Goal: Task Accomplishment & Management: Manage account settings

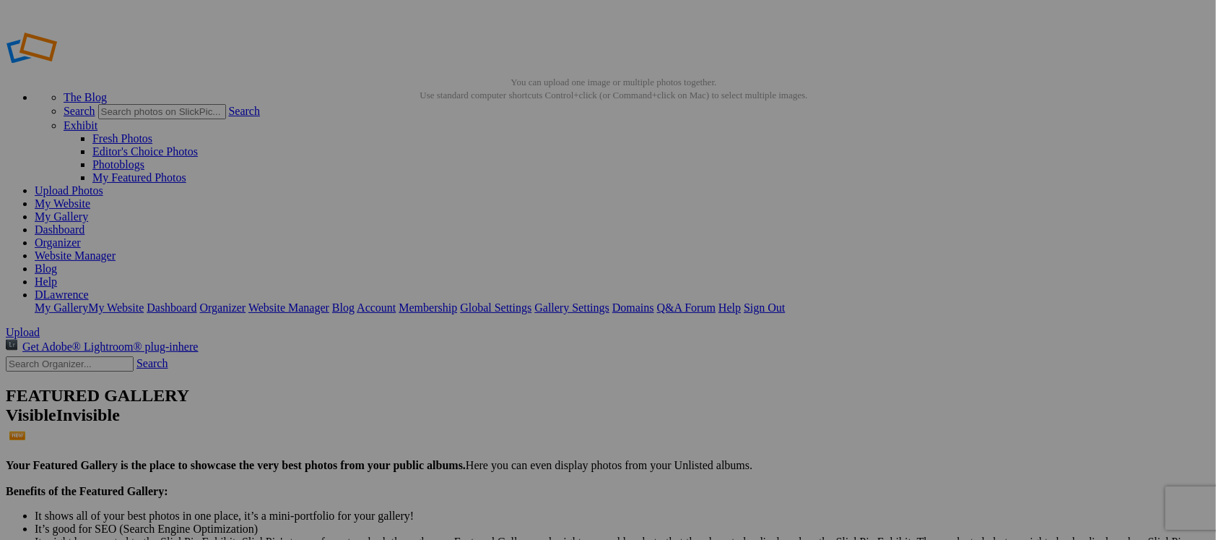
drag, startPoint x: 422, startPoint y: 210, endPoint x: 688, endPoint y: 345, distance: 298.8
drag, startPoint x: 537, startPoint y: 205, endPoint x: 930, endPoint y: 342, distance: 416.2
drag, startPoint x: 424, startPoint y: 209, endPoint x: 327, endPoint y: 328, distance: 153.5
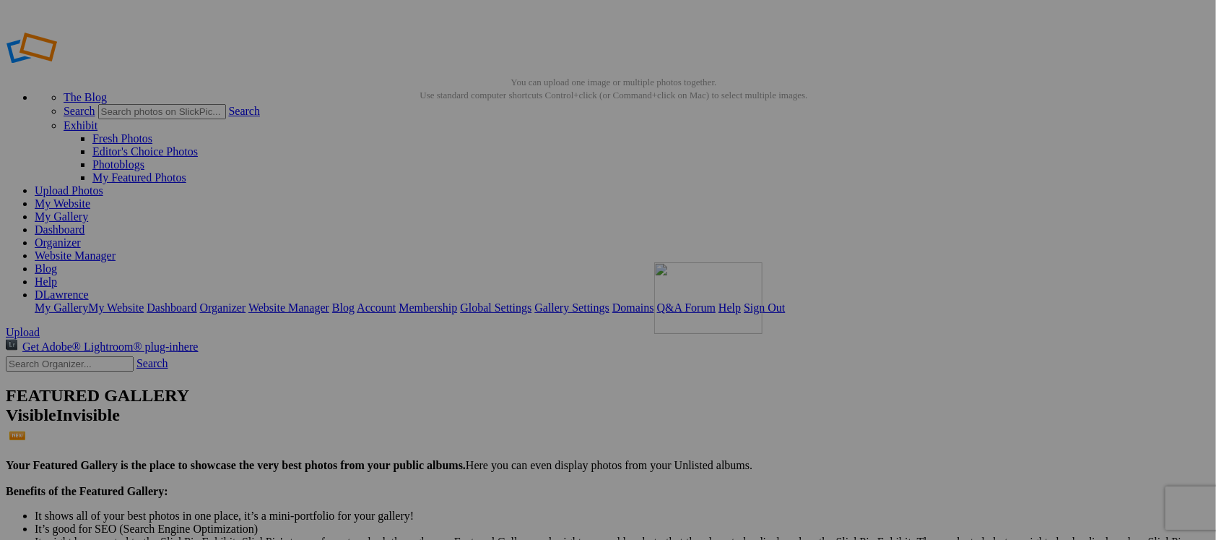
drag, startPoint x: 391, startPoint y: 199, endPoint x: 862, endPoint y: 366, distance: 500.5
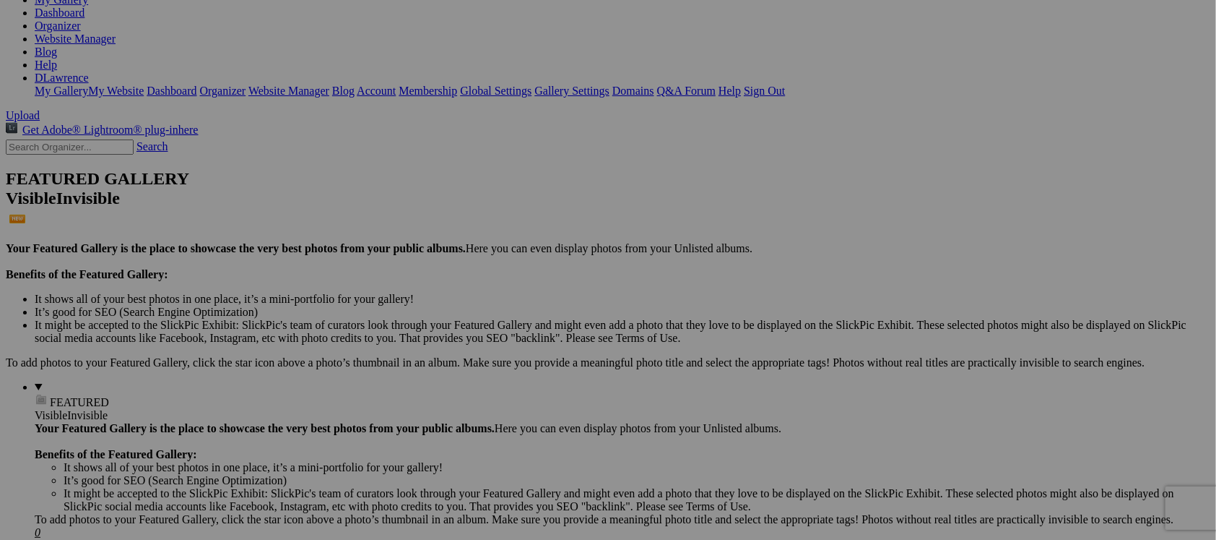
scroll to position [108, 0]
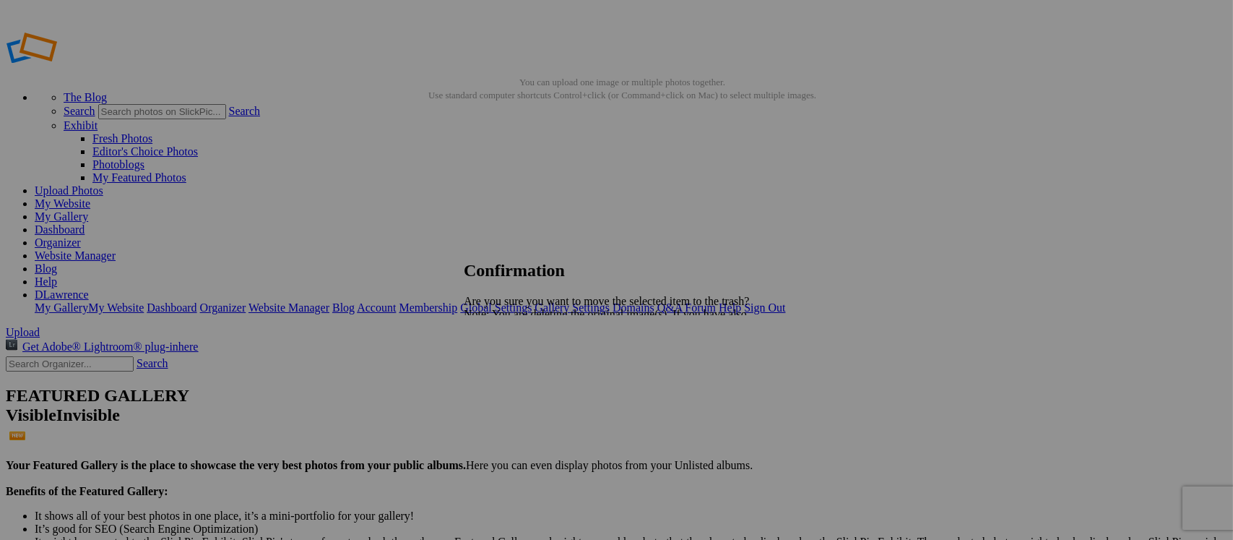
click at [512, 363] on span "Yes" at bounding box center [503, 364] width 17 height 12
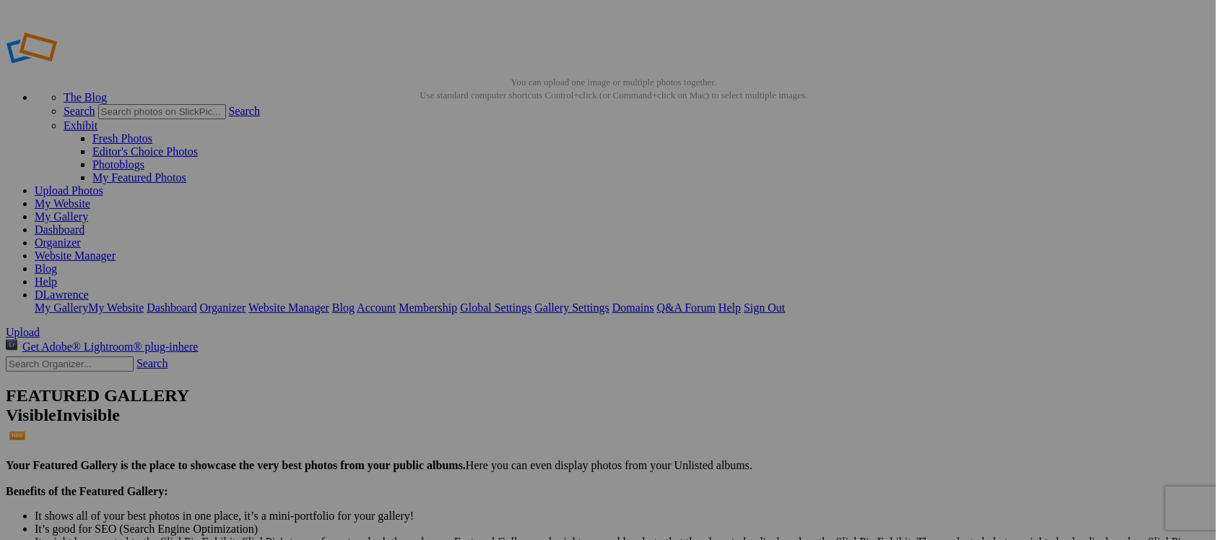
type input "Things"
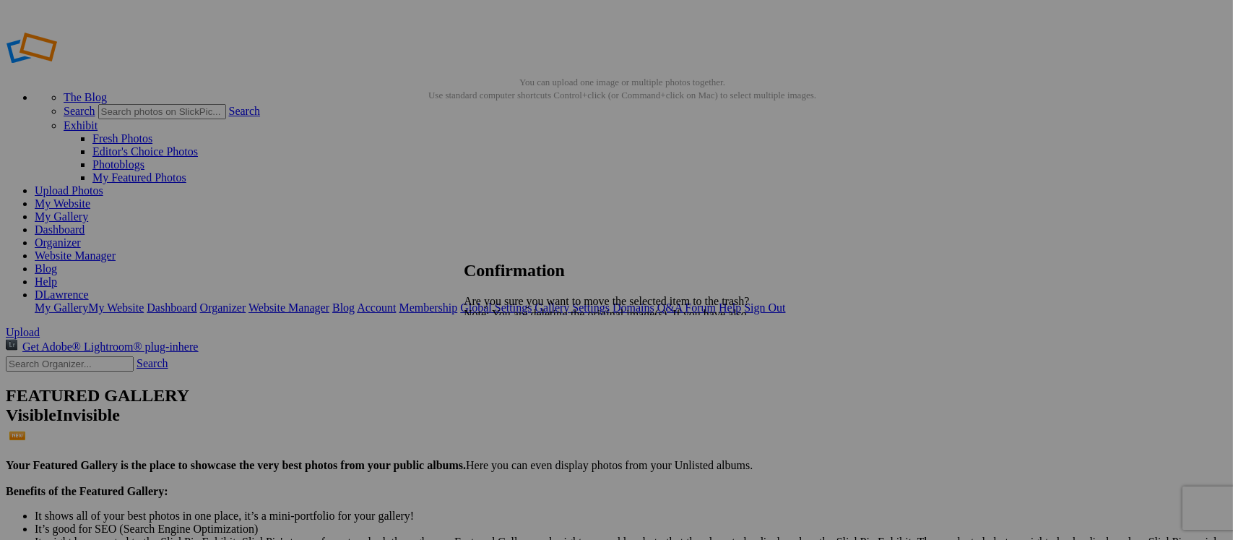
click at [512, 362] on span "Yes" at bounding box center [503, 364] width 17 height 12
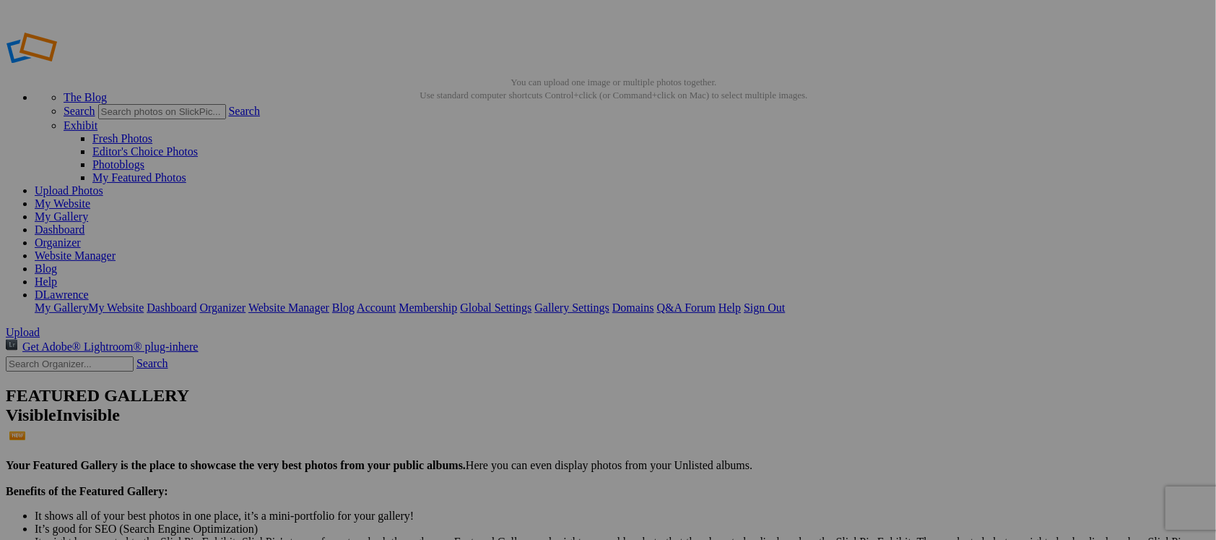
type input "Things"
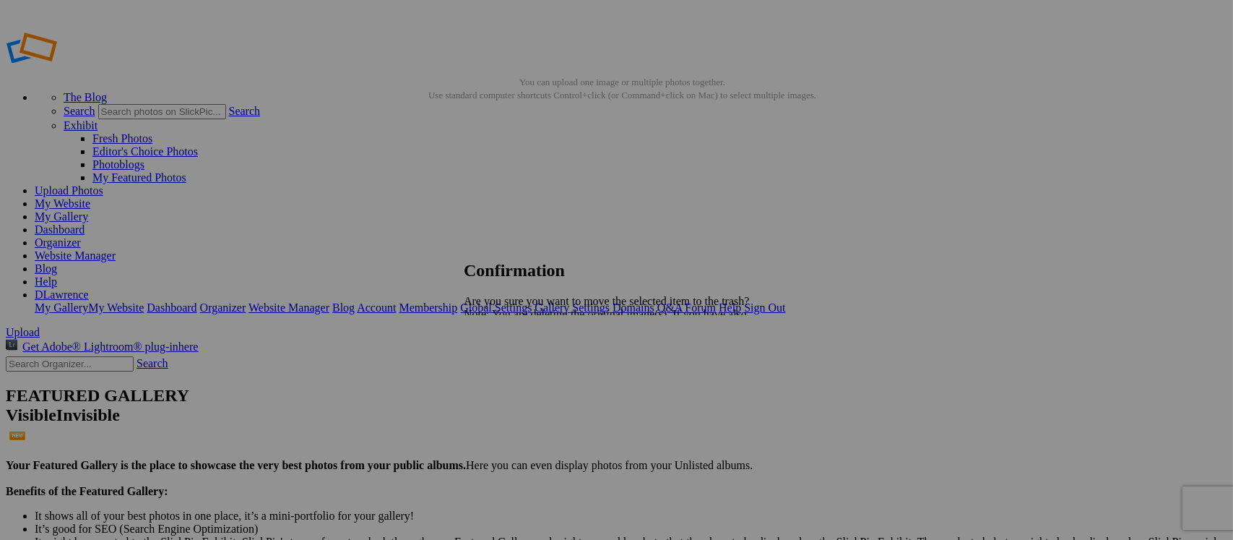
click at [512, 358] on span "Yes" at bounding box center [503, 364] width 17 height 12
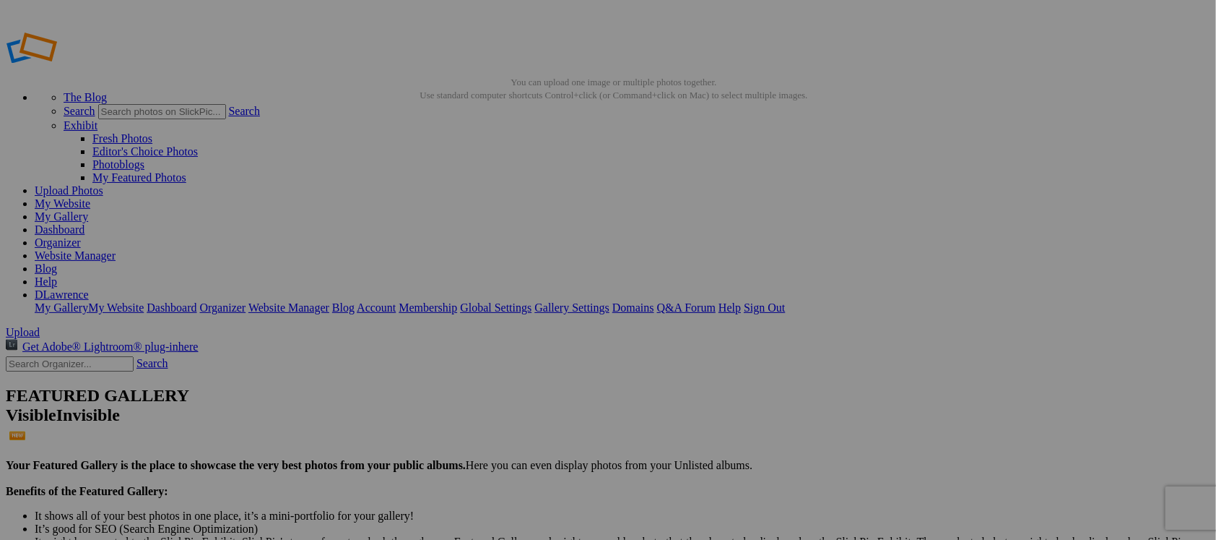
type input "Things"
